Goal: Transaction & Acquisition: Purchase product/service

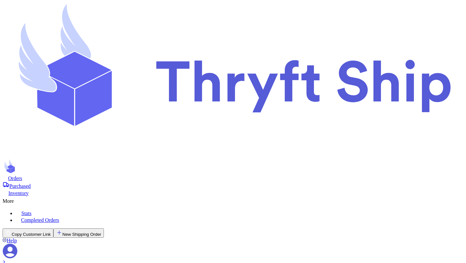
click at [99, 175] on div "Orders" at bounding box center [233, 178] width 461 height 6
type input ".5"
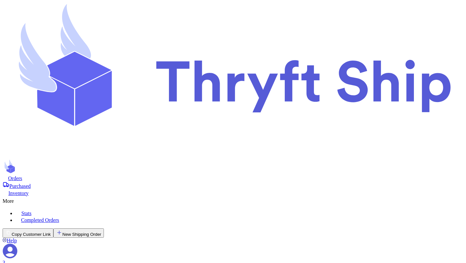
scroll to position [211, 0]
type input "4"
type input "6"
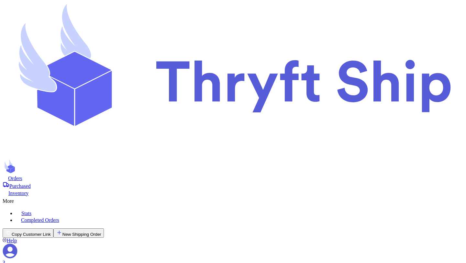
checkbox input "true"
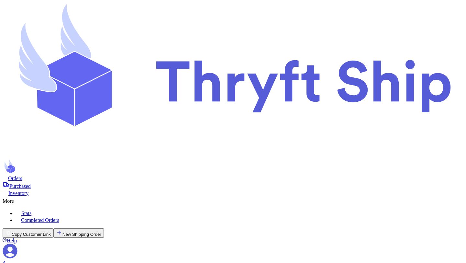
type input "1.4"
type input "4"
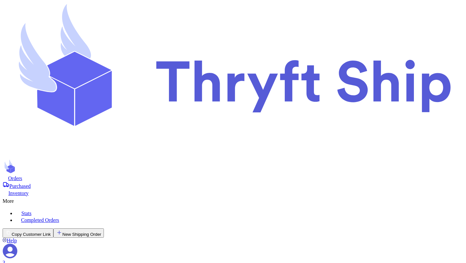
type input "6"
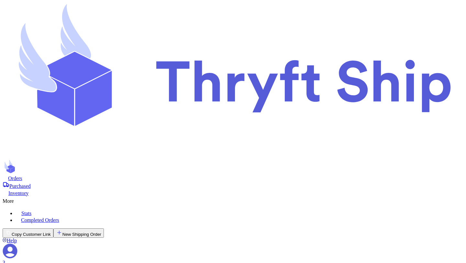
checkbox input "true"
click at [104, 228] on button "New Shipping Order" at bounding box center [78, 232] width 51 height 9
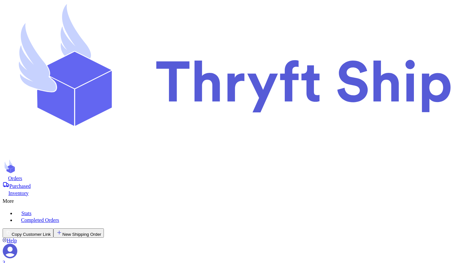
type input "v"
type input "vi"
type input "vi0lemon"
type input "Violet"
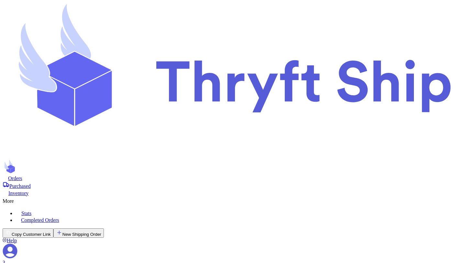
type input "[PERSON_NAME]"
type input "[EMAIL_ADDRESS][DOMAIN_NAME]"
type input "14129 Old [US_STATE] Trail"
type input "[PERSON_NAME]"
select select "CA"
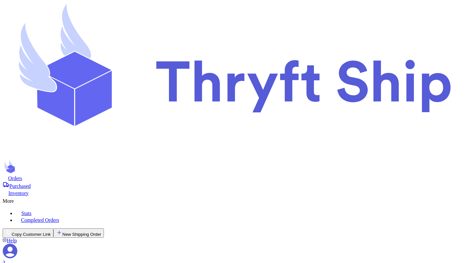
type input "96003"
type input "G"
type input "Go"
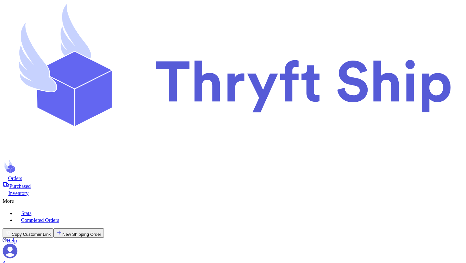
type input "Gol"
type input "Gold"
type input "Gold W"
type input "Gold Wa"
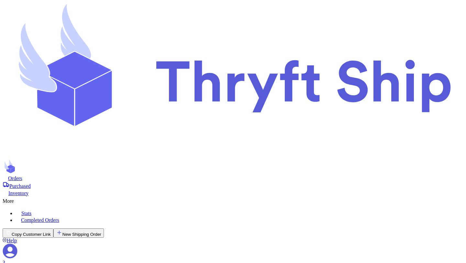
type input "Gold Wat"
type input "Gold Watc"
type input "Gold Watch"
type input "Gold Watch &"
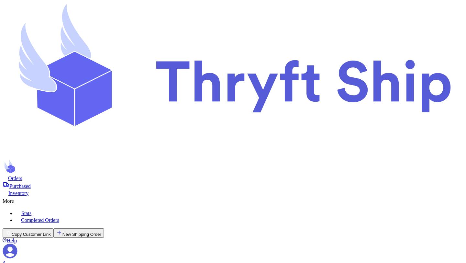
type input "Gold Watch &"
type input "Gold Watch & S"
type input "Gold Watch & Si"
type input "Gold Watch & SiL"
type input "Gold Watch & Si"
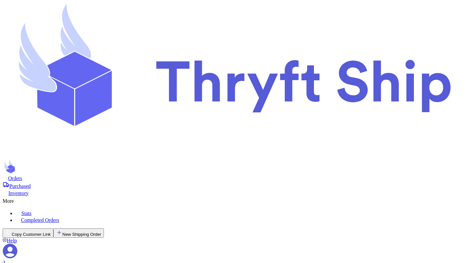
type input "Gold Watch & Sil"
type input "Gold Watch & Silv"
type input "Gold Watch & Silve"
type input "Gold Watch & Silver"
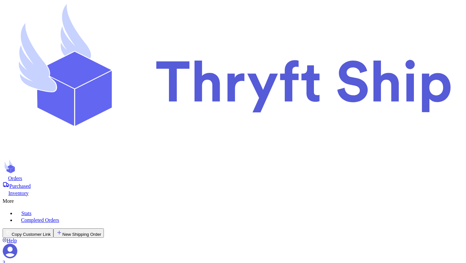
type input "Gold Watch & Silver C"
type input "Gold Watch & Silver Ch"
type input "Gold Watch & Silver Chu"
type input "Gold Watch & Silver Chun"
type input "Gold Watch & Silver Chunk"
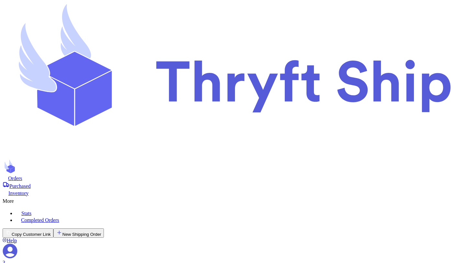
type input "Gold Watch & Silver Chunky"
type input "Gold Watch & Silver Chunky C"
type input "Gold Watch & Silver Chunky Ch"
type input "Gold Watch & Silver Chunky Cha"
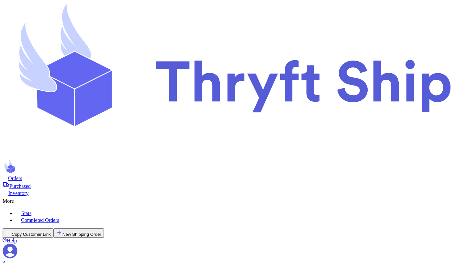
type input "Gold Watch & Silver Chunky Char"
type input "Gold Watch & Silver Chunky Charm"
type input "Gold Watch & Silver Chunky Charm B"
type input "Gold Watch & Silver Chunky Charm Br"
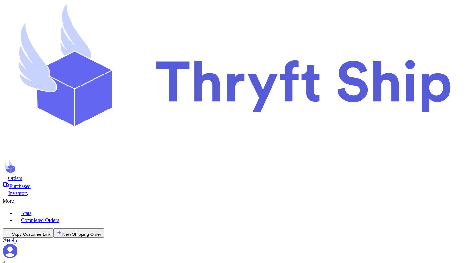
type input "Gold Watch & Silver Chunky Charm Bra"
type input "Gold Watch & Silver Chunky Charm Brac"
type input "Gold Watch & Silver Chunky Charm Brace"
type input "Gold Watch & Silver Chunky Charm Bracel"
type input "Gold Watch & Silver Chunky Charm Bracele"
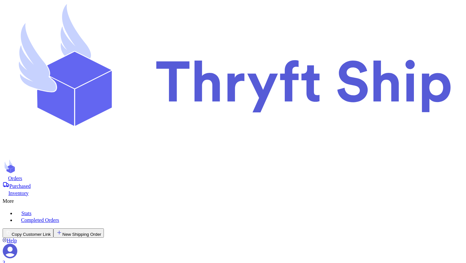
type input "Gold Watch & Silver Chunky Charm Bracelet"
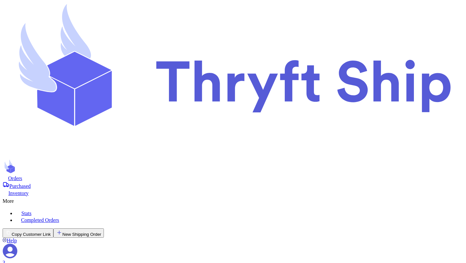
type input "2.5"
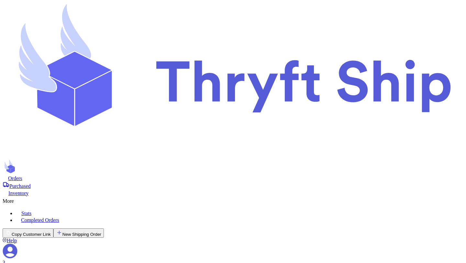
scroll to position [335, 0]
type input "4"
type input "6"
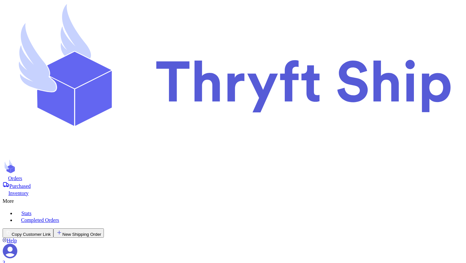
type input "6"
type input "4"
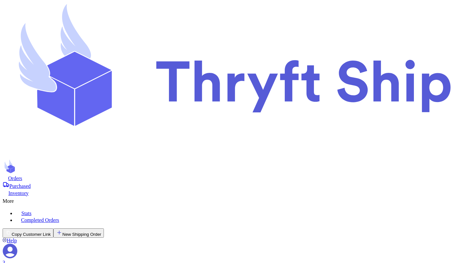
scroll to position [0, 0]
checkbox input "true"
click at [104, 228] on button "New Shipping Order" at bounding box center [78, 232] width 51 height 9
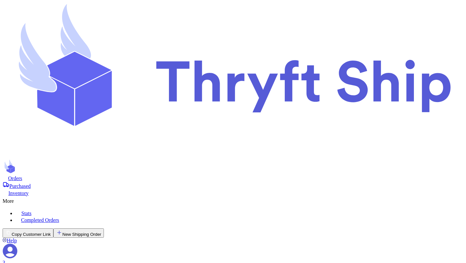
type input "m"
type input "me"
type input "mea"
type input "meag"
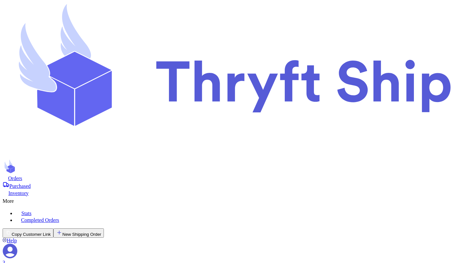
type input "meagan.brynne"
type input "Meagan"
type input "[PERSON_NAME]"
type input "[STREET_ADDRESS][PERSON_NAME]"
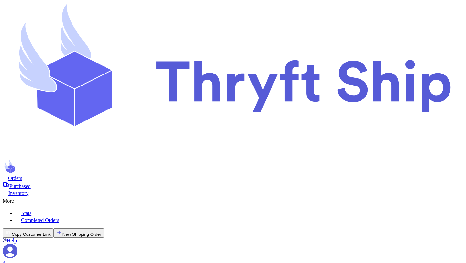
type input "Nasvhille"
select select "TN"
type input "37207"
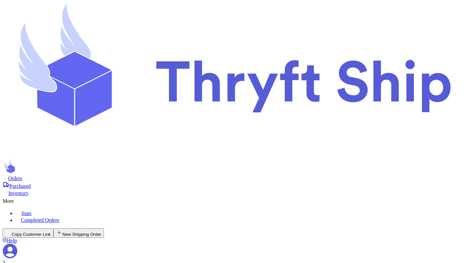
type input "T"
type input "Tw"
type input "Two"
type input "Two S"
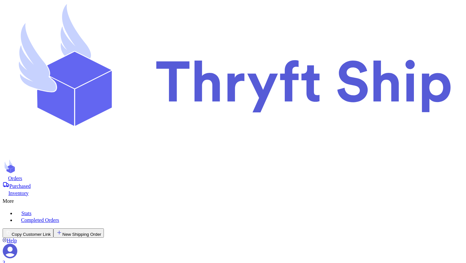
type input "Two Si"
type input "Two Sil"
type input "Two Silv"
type input "Two Silve"
type input "Two Silver"
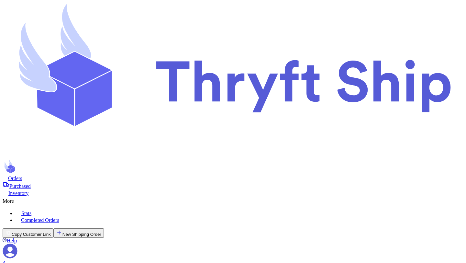
type input "Two Silver"
type input "Two Silver W"
type input "Two Silver Wat"
type input "Two Silver Watc"
type input "Two Silver Watch"
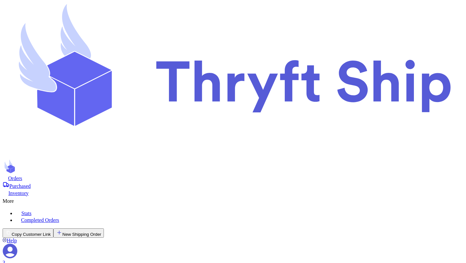
type input "Two Silver Watche"
type input "Two Silver Watches"
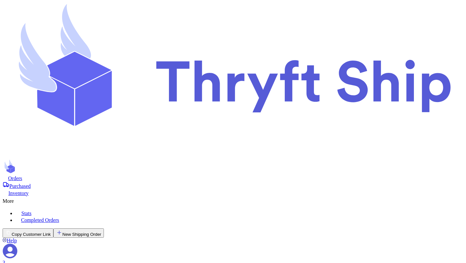
scroll to position [56, 0]
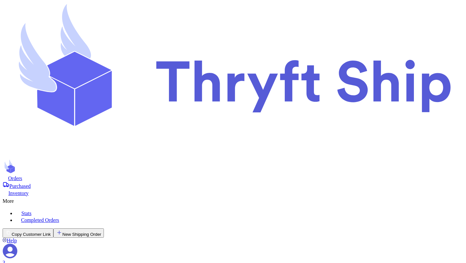
type input "2.5"
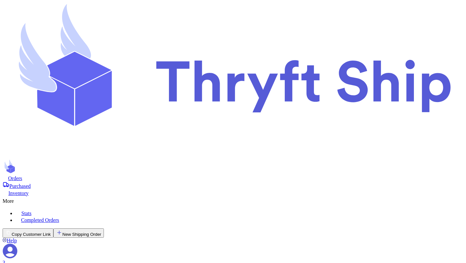
type input "6"
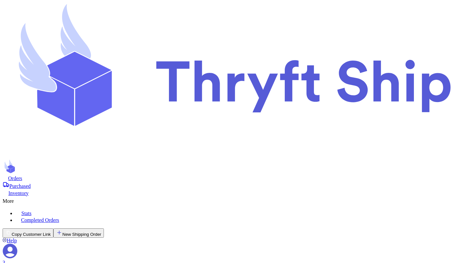
type input "4"
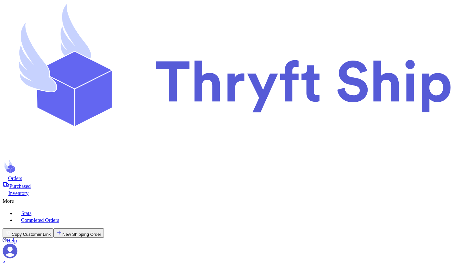
checkbox input "true"
click at [104, 228] on button "New Shipping Order" at bounding box center [78, 232] width 51 height 9
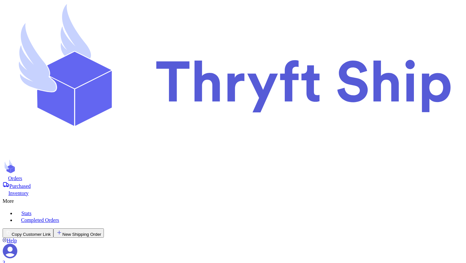
type input "t"
type input "to"
type input "ton"
type input "[PERSON_NAME]"
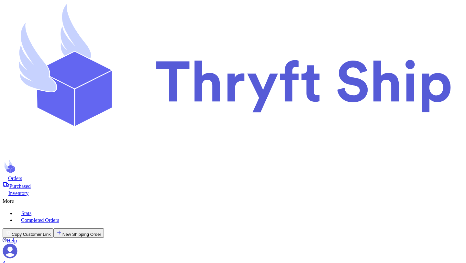
type input "tonigravesrealtor"
type input "[PERSON_NAME]"
type input "[EMAIL_ADDRESS][DOMAIN_NAME]"
type input "[STREET_ADDRESS]"
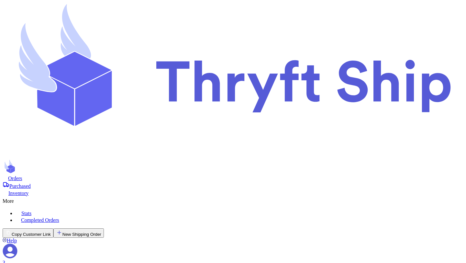
type input "[GEOGRAPHIC_DATA]"
select select "TN"
type input "37032"
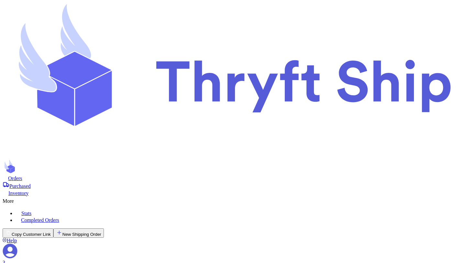
type input "3"
type input "33"
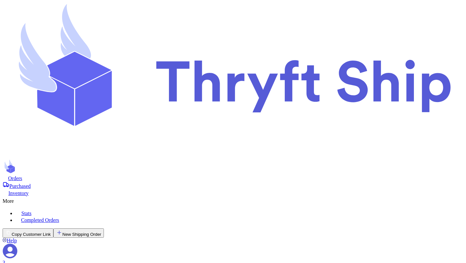
type input "332"
type input "332 N"
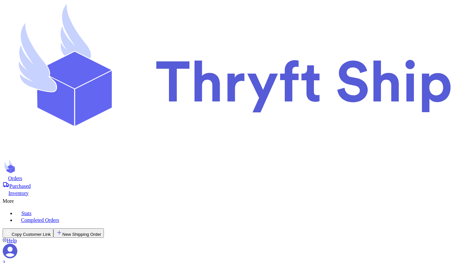
scroll to position [21, 0]
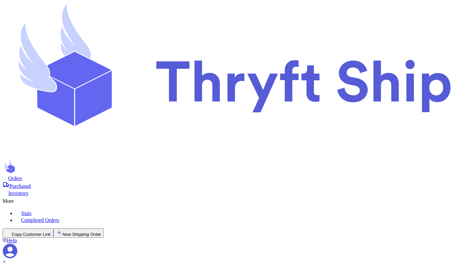
scroll to position [84, 0]
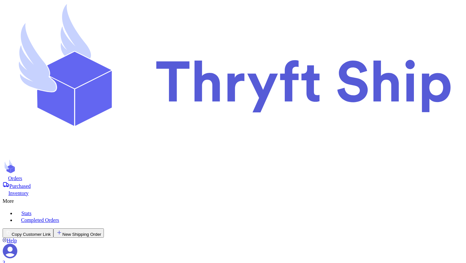
click at [163, 181] on div "Purchased" at bounding box center [233, 185] width 461 height 8
